Goal: Task Accomplishment & Management: Use online tool/utility

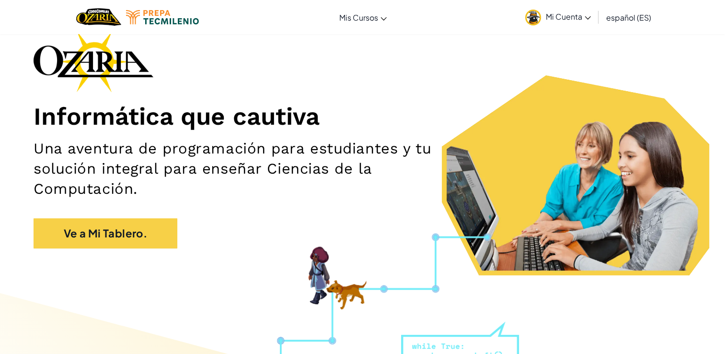
scroll to position [53, 0]
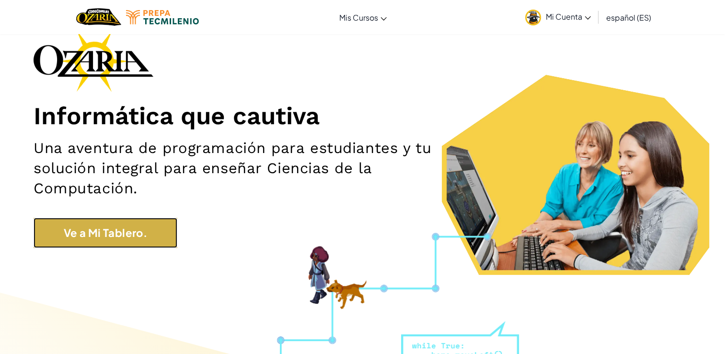
click at [96, 245] on link "Ve a Mi Tablero." at bounding box center [106, 232] width 144 height 30
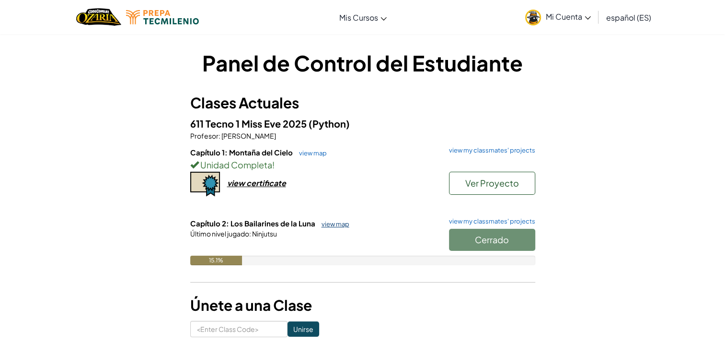
click at [335, 221] on link "view map" at bounding box center [333, 224] width 33 height 8
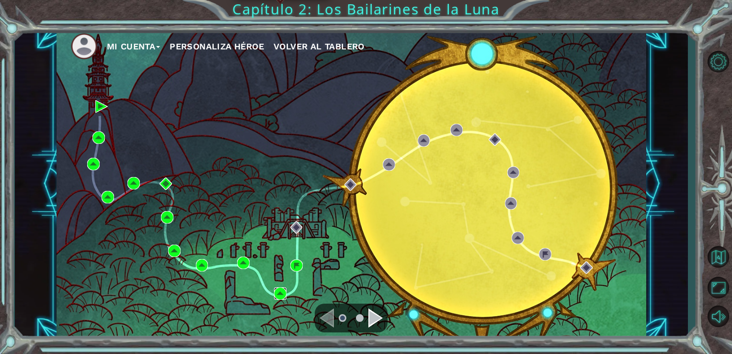
click at [276, 297] on img at bounding box center [280, 293] width 12 height 12
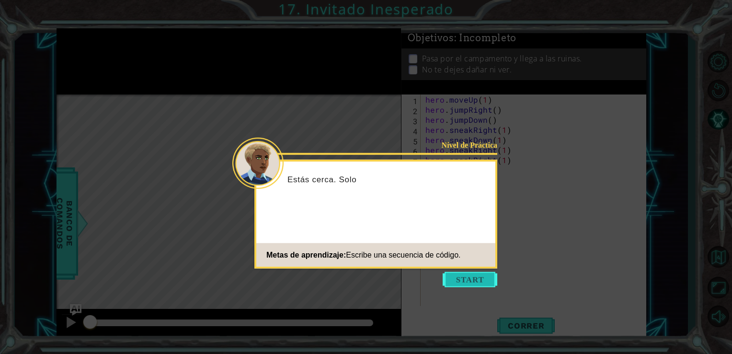
click at [476, 272] on button "Start" at bounding box center [470, 279] width 55 height 15
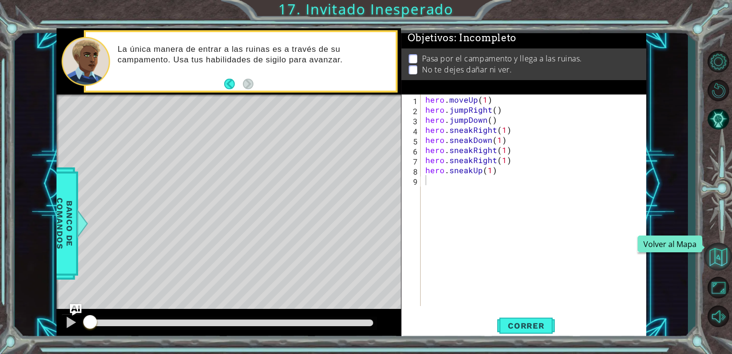
click at [720, 260] on button "Volver al Mapa" at bounding box center [718, 256] width 28 height 28
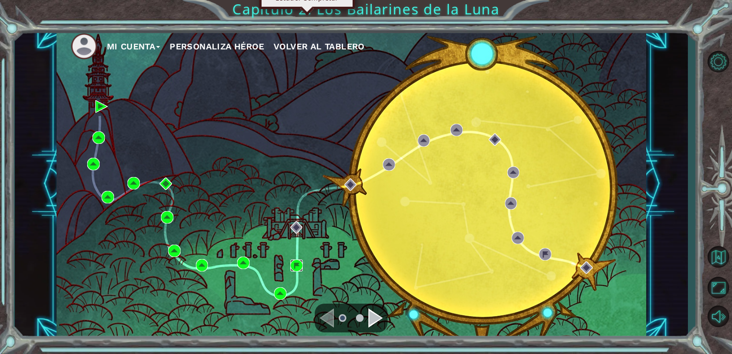
click at [293, 267] on img at bounding box center [296, 265] width 12 height 12
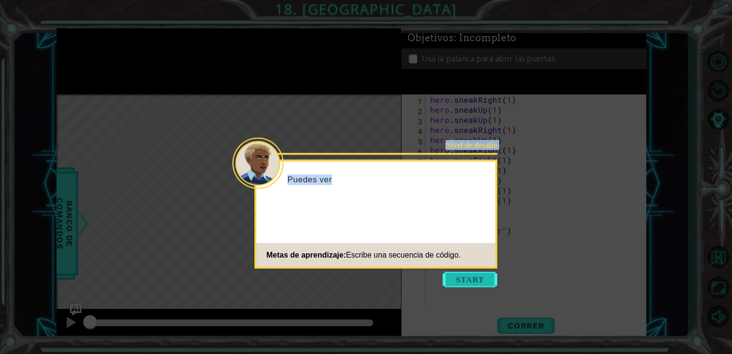
drag, startPoint x: 475, startPoint y: 205, endPoint x: 464, endPoint y: 280, distance: 76.1
click at [464, 280] on body "1 ההההההההההההההההההההההההההההההההההההההההההההההההההההההההההההההההההההההההההההה…" at bounding box center [366, 177] width 732 height 354
click at [464, 280] on button "Start" at bounding box center [470, 279] width 55 height 15
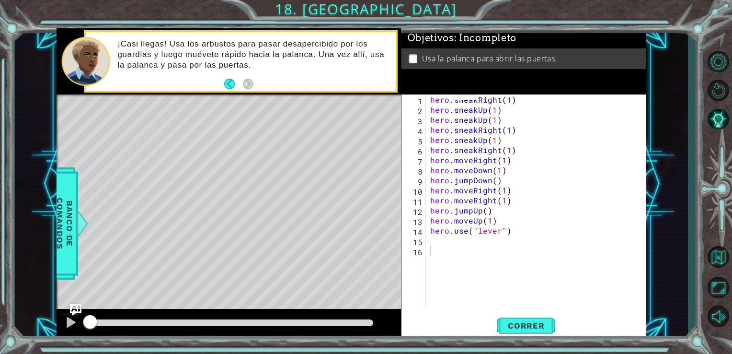
click at [485, 44] on div "Objetivos : Incompleto" at bounding box center [523, 38] width 245 height 20
click at [661, 141] on div "1 ההההההההההההההההההההההההההההההההההההההההההההההההההההההההההההההההההההההההההההה…" at bounding box center [352, 183] width 674 height 311
click at [717, 275] on button "Maximizar Navegador" at bounding box center [718, 287] width 28 height 26
